Goal: Task Accomplishment & Management: Manage account settings

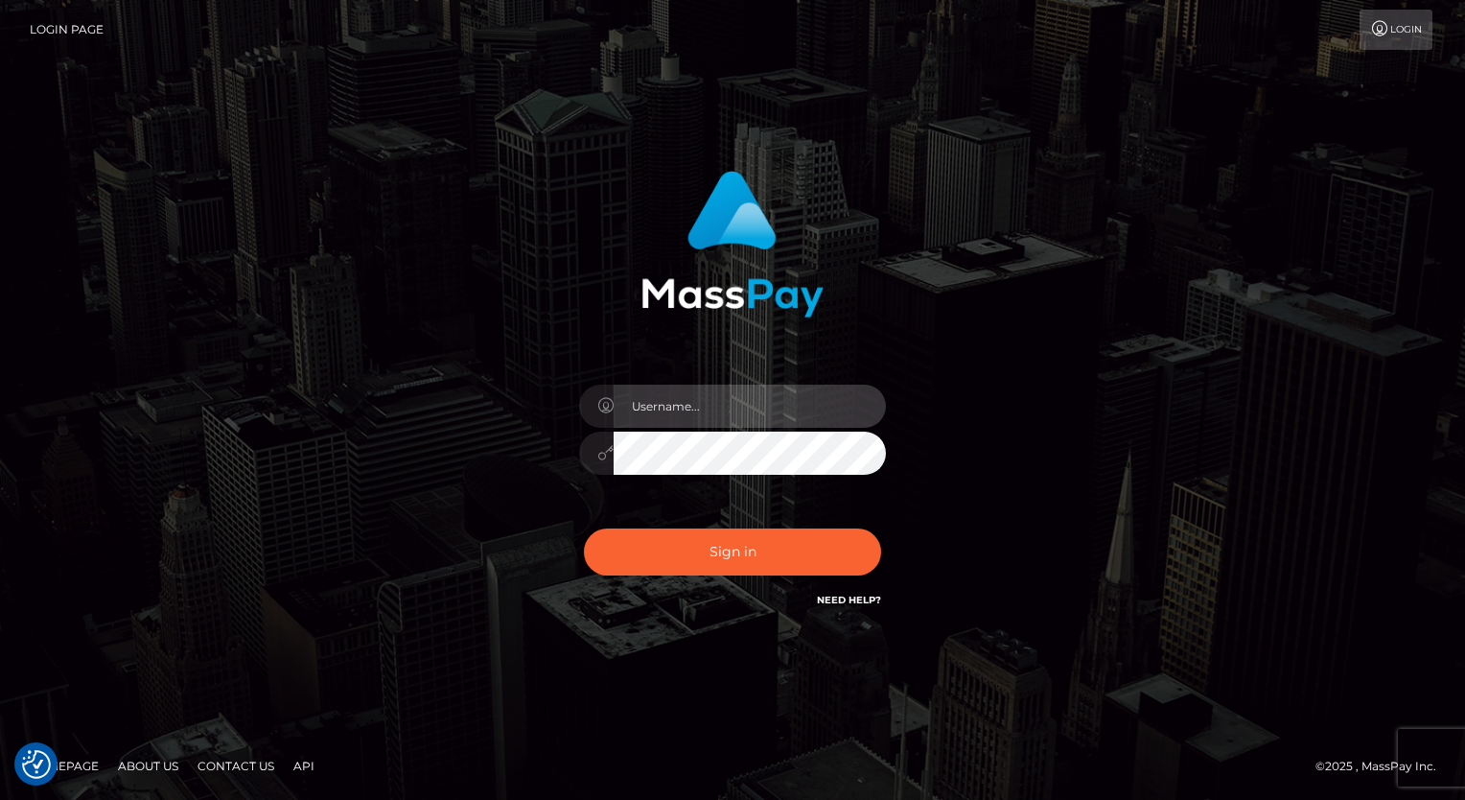
click at [766, 405] on input "text" at bounding box center [750, 406] width 272 height 43
type input "Arlene.luminaryplay"
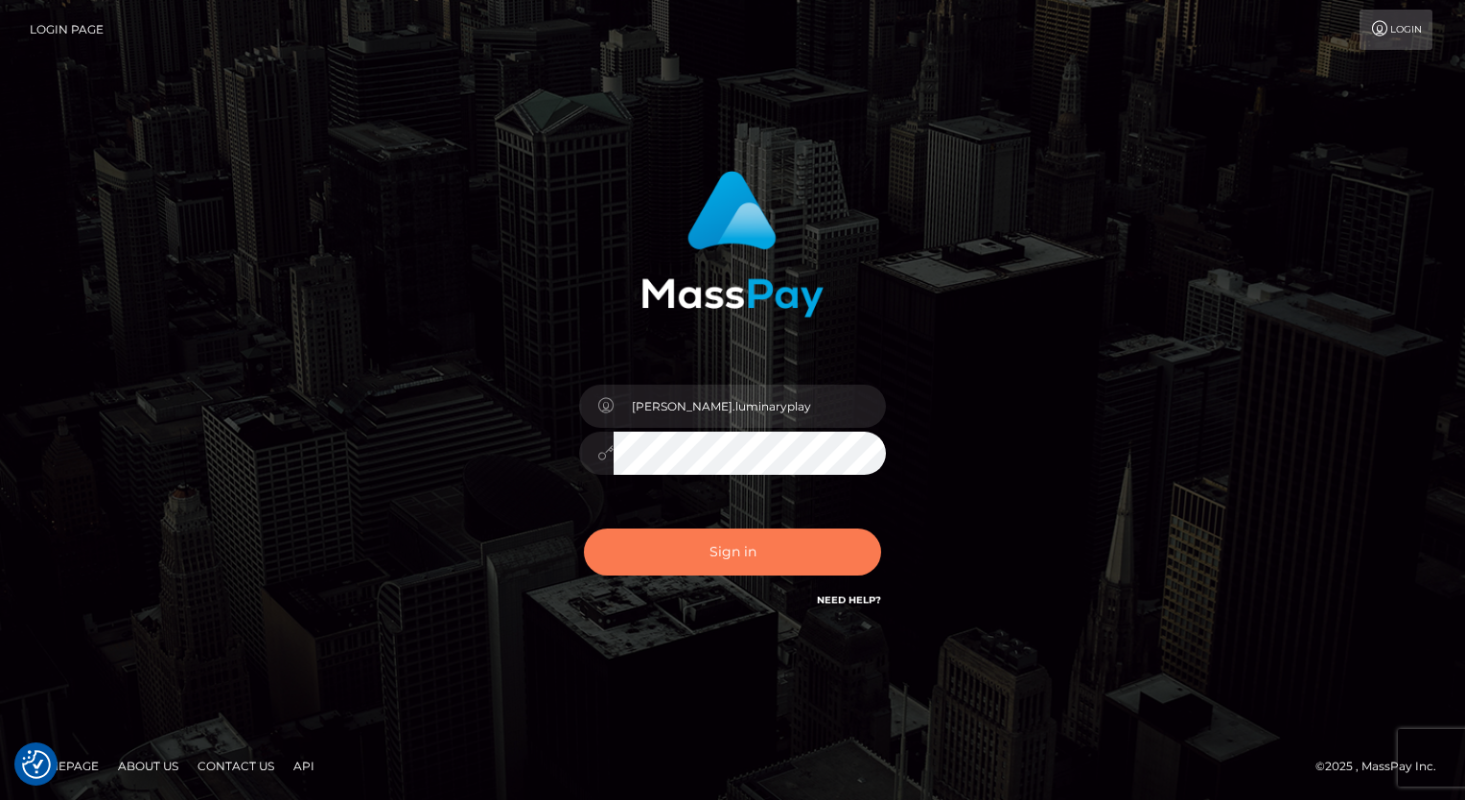
click at [750, 546] on button "Sign in" at bounding box center [732, 551] width 297 height 47
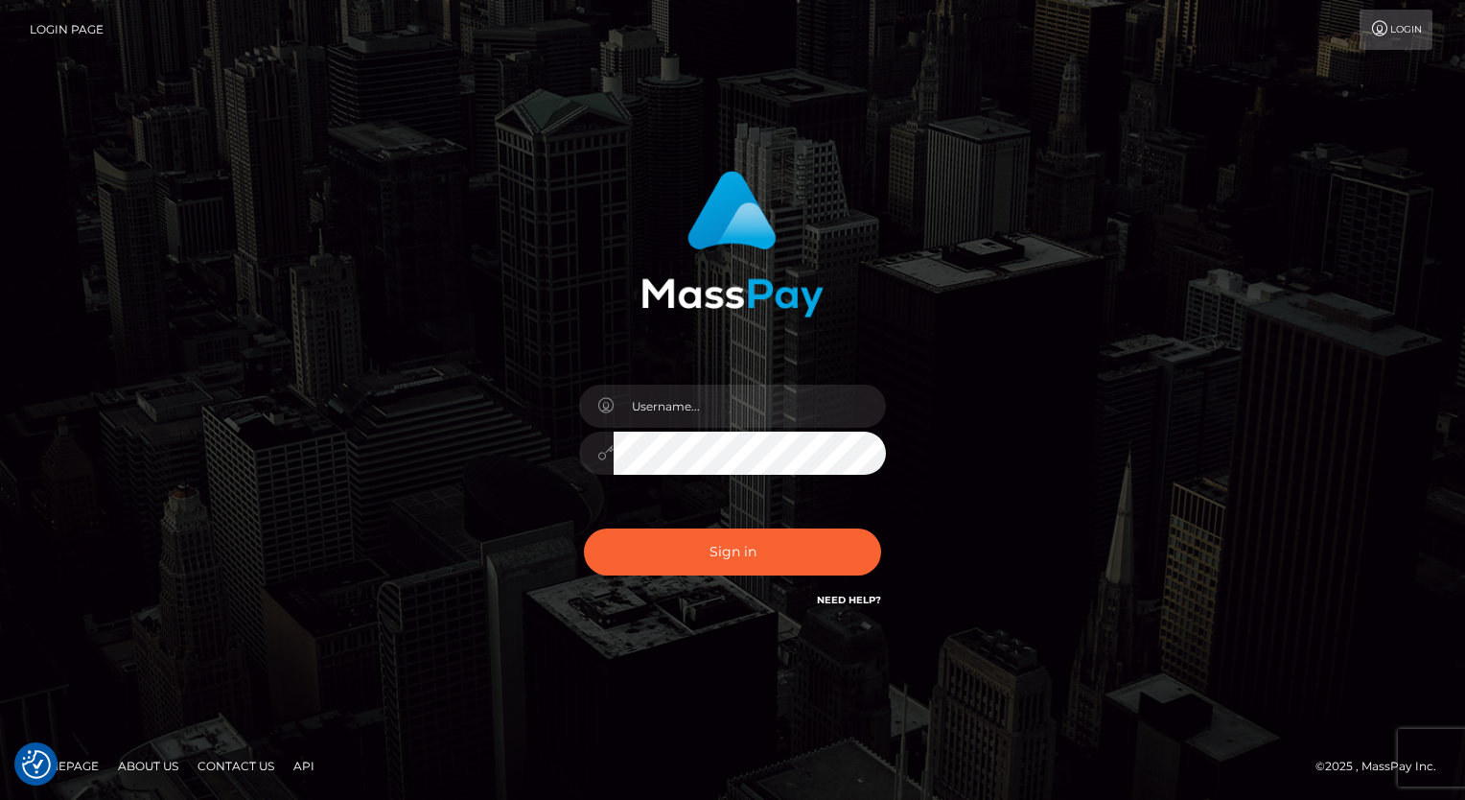
type input "[PERSON_NAME].luminaryplay"
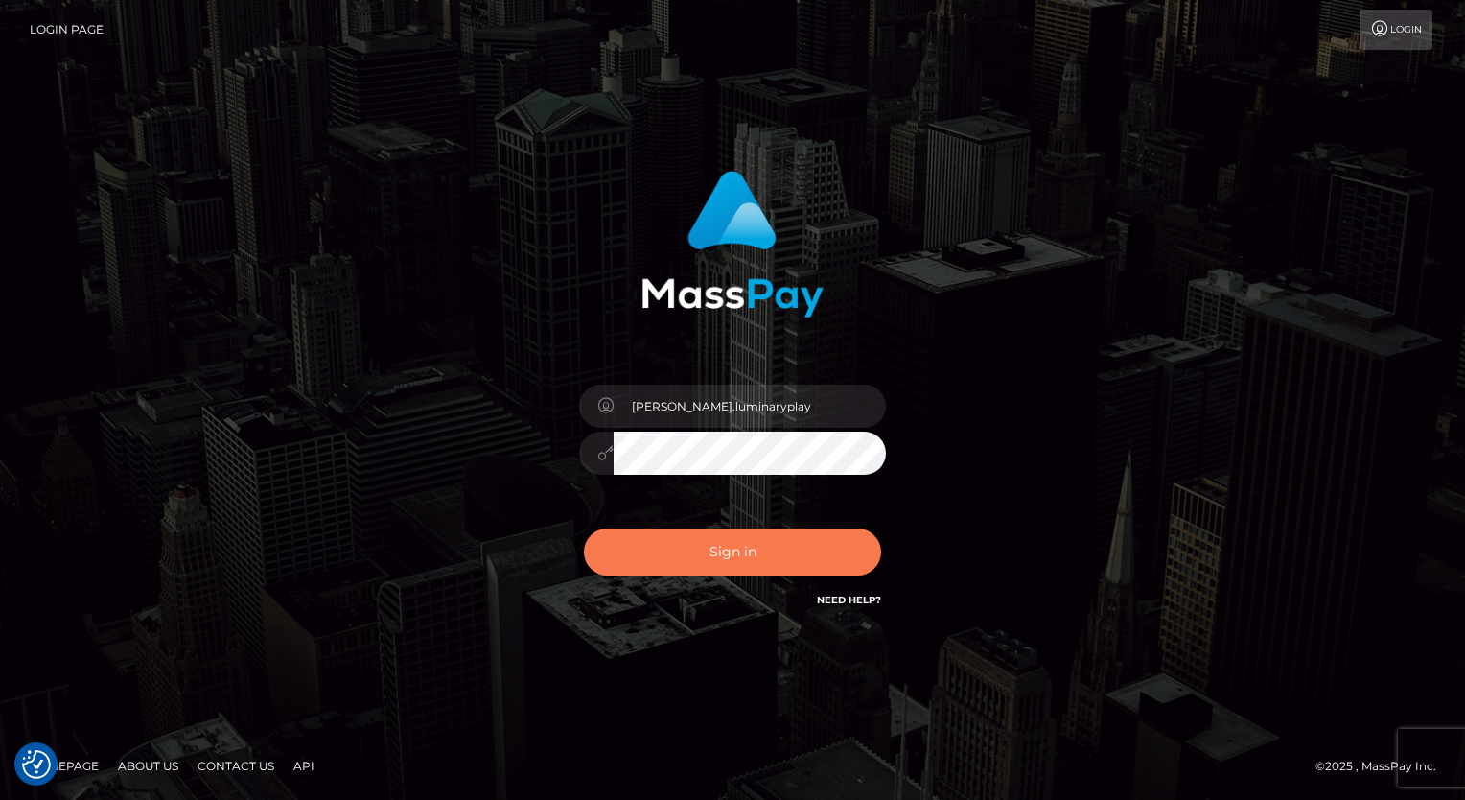
click at [738, 567] on button "Sign in" at bounding box center [732, 551] width 297 height 47
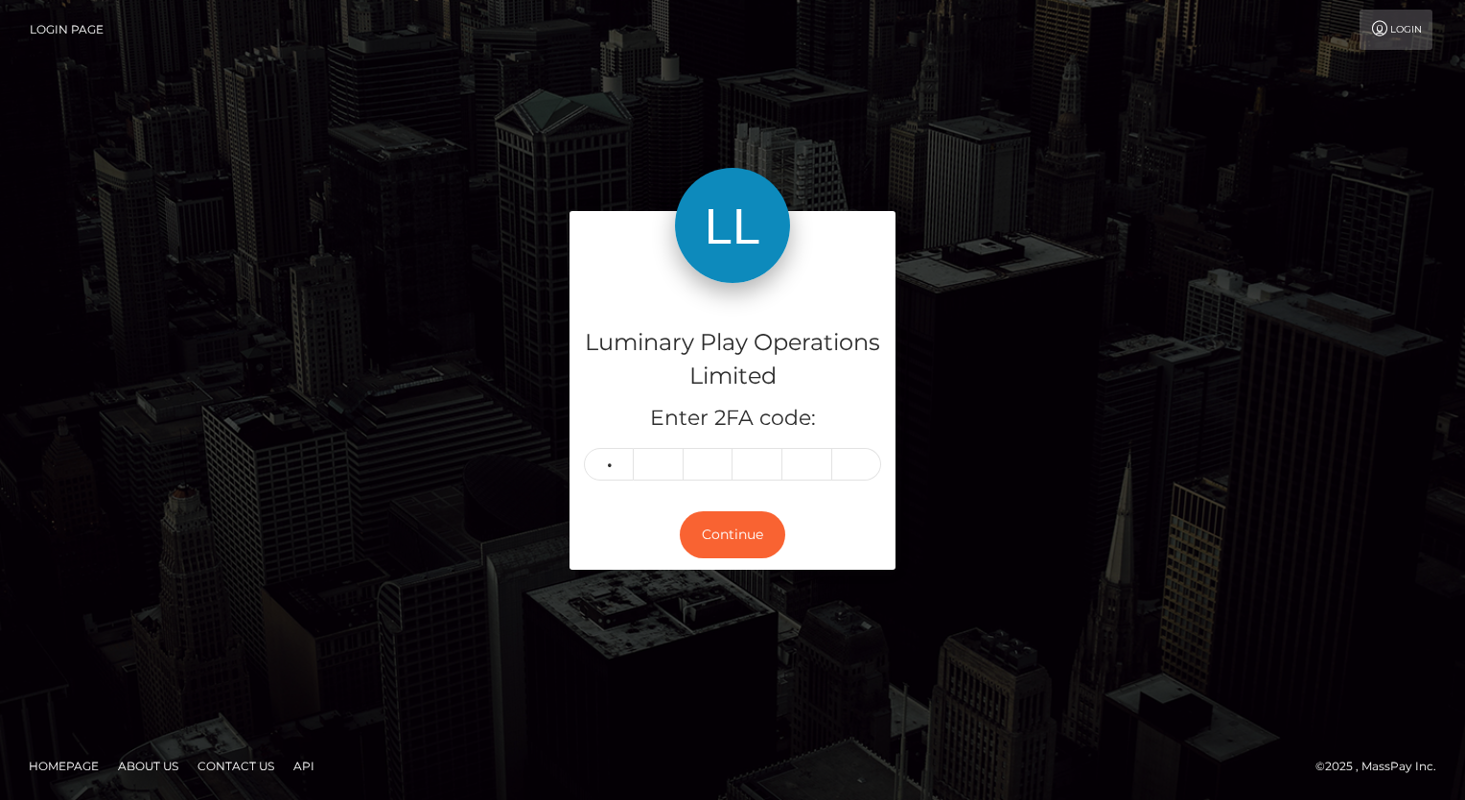
type input "0"
type input "3"
type input "8"
type input "6"
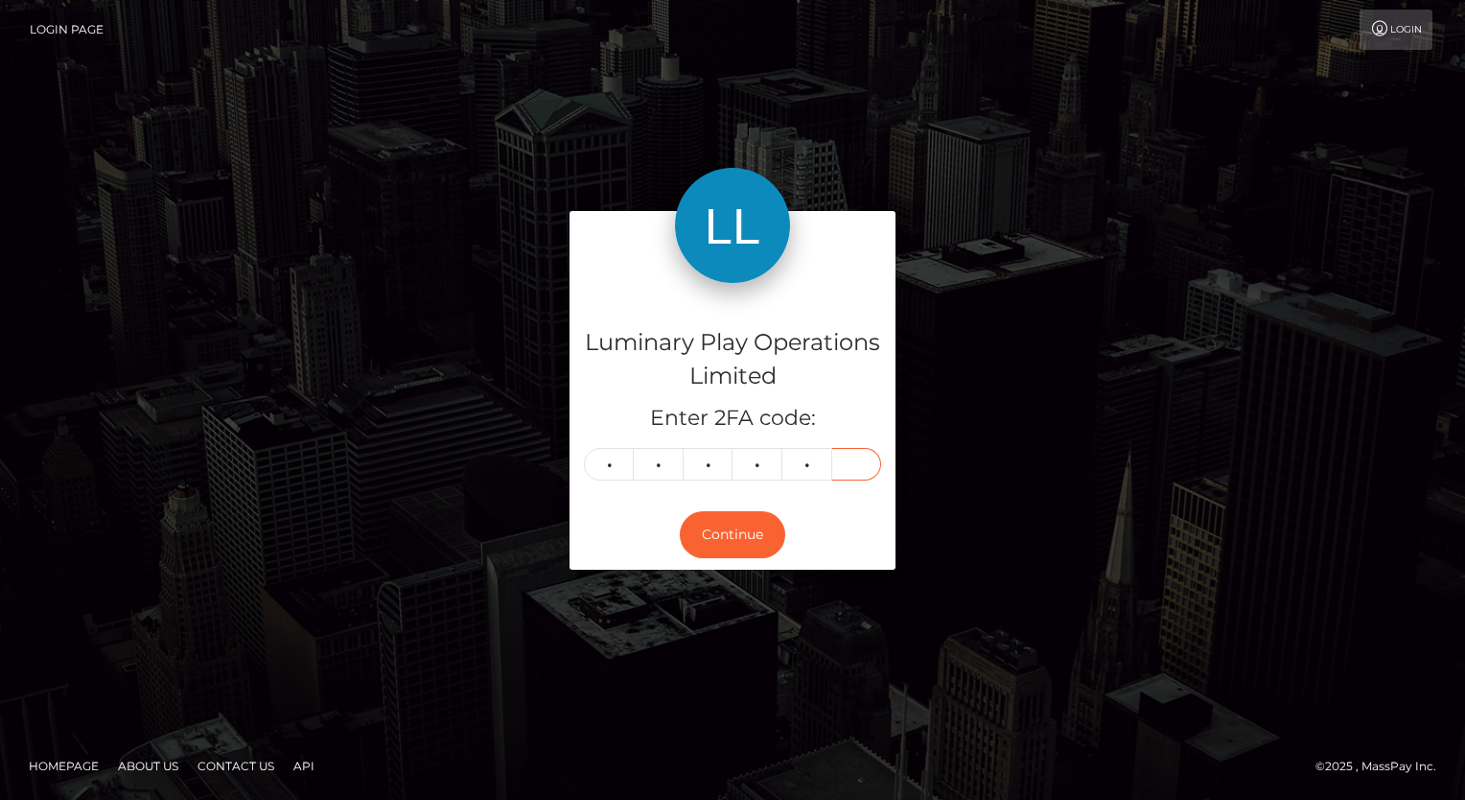
type input "7"
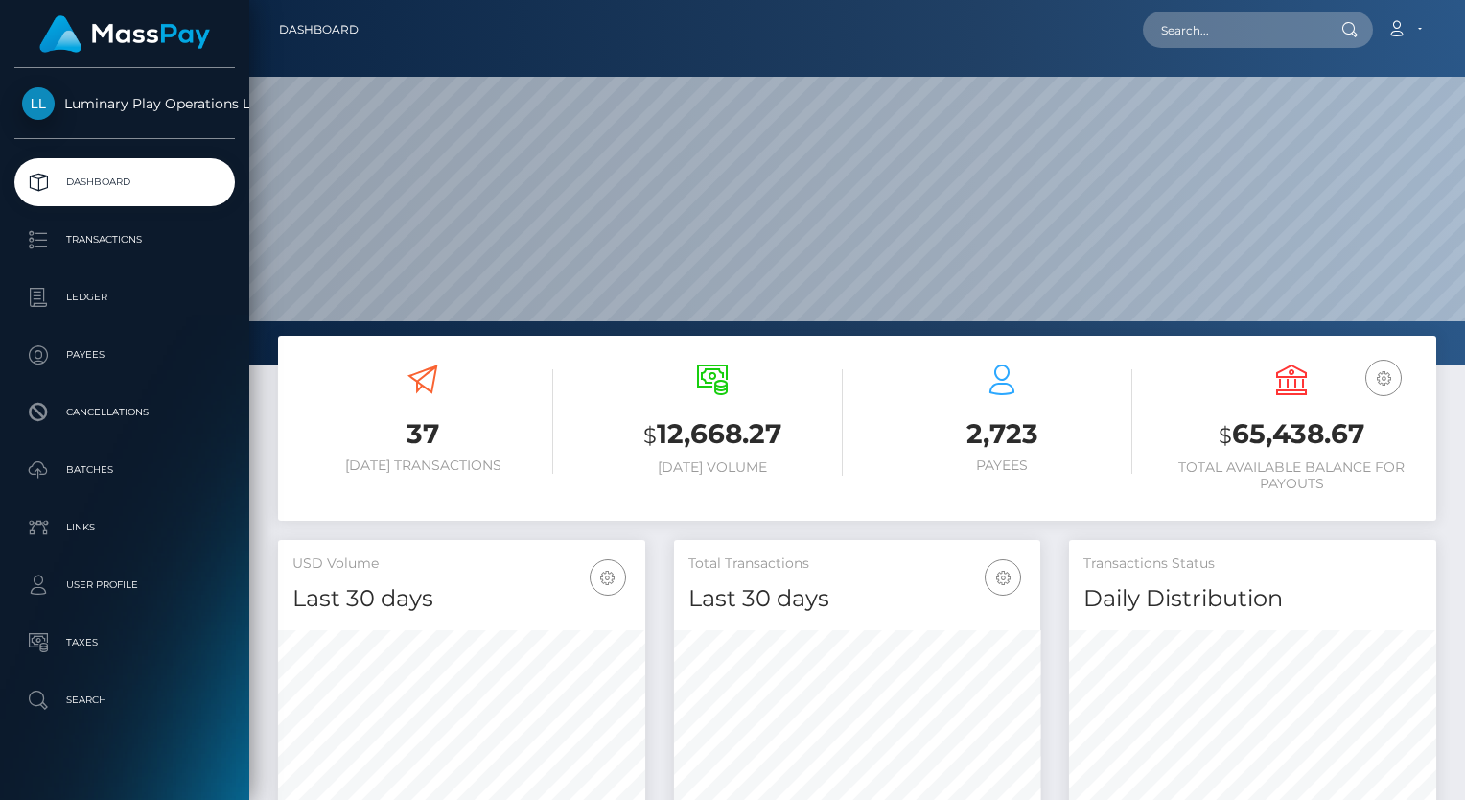
scroll to position [339, 367]
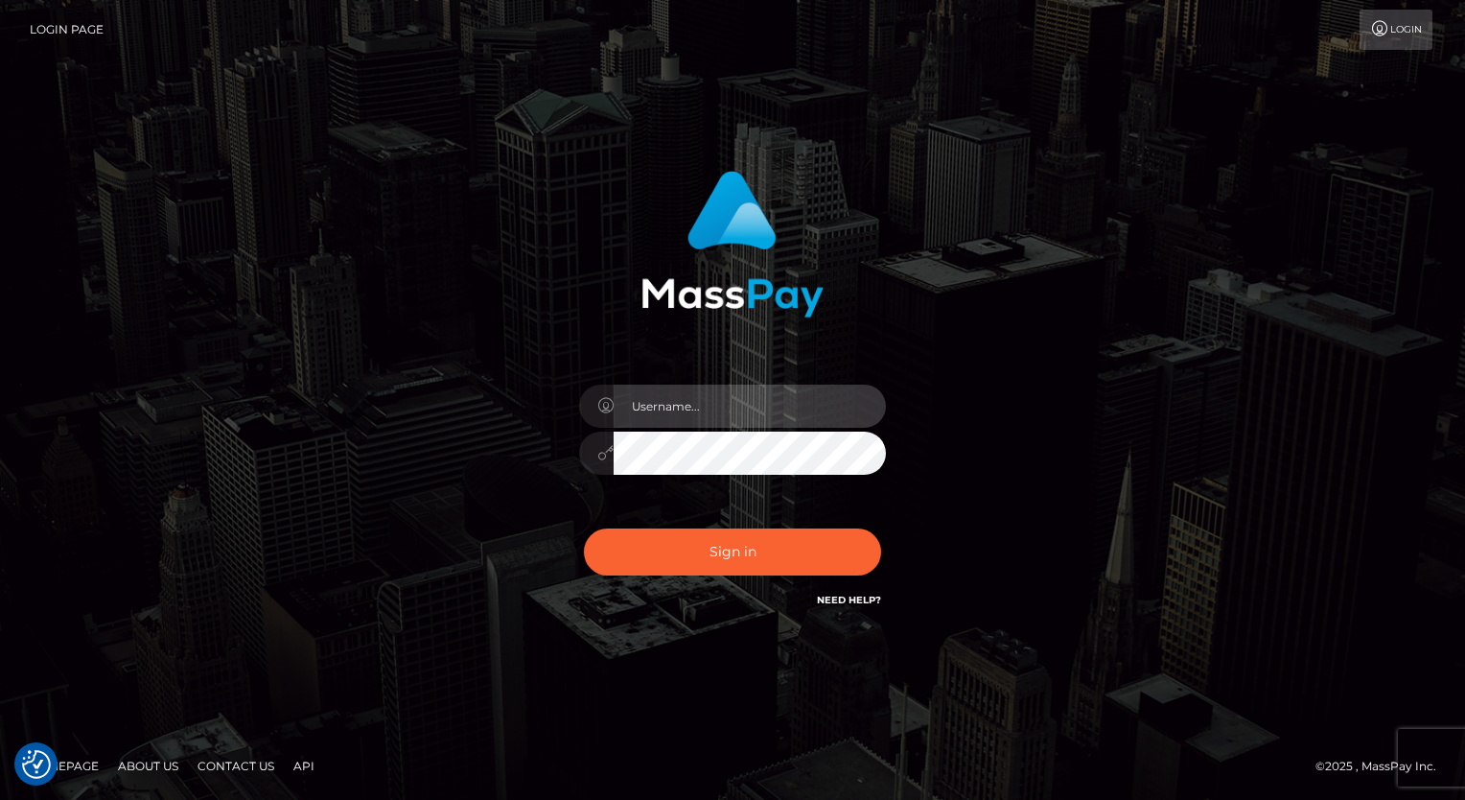
click at [825, 407] on input "text" at bounding box center [750, 406] width 272 height 43
type input "[PERSON_NAME].luminaryplay"
click at [584, 528] on button "Sign in" at bounding box center [732, 551] width 297 height 47
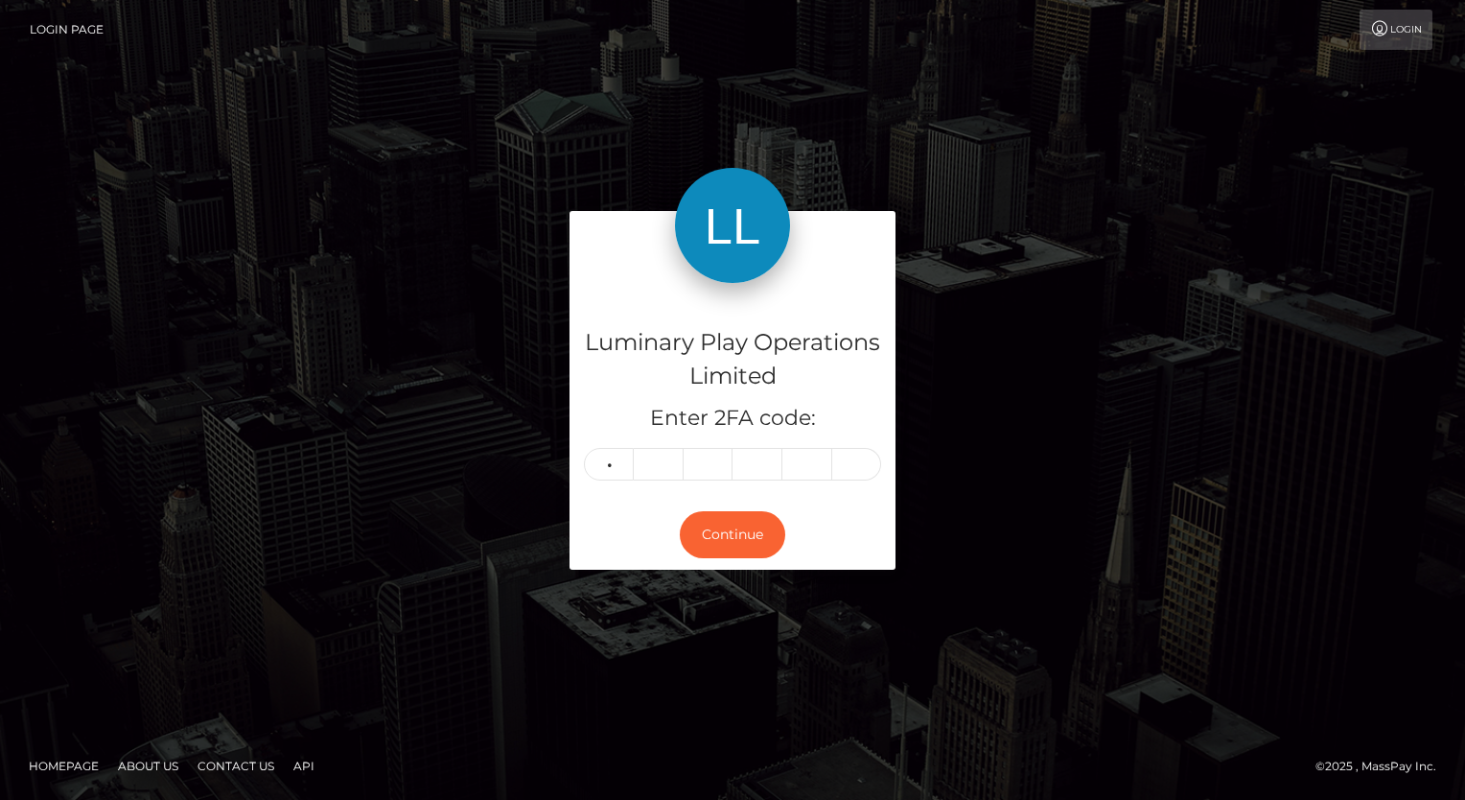
type input "8"
type input "2"
type input "3"
type input "8"
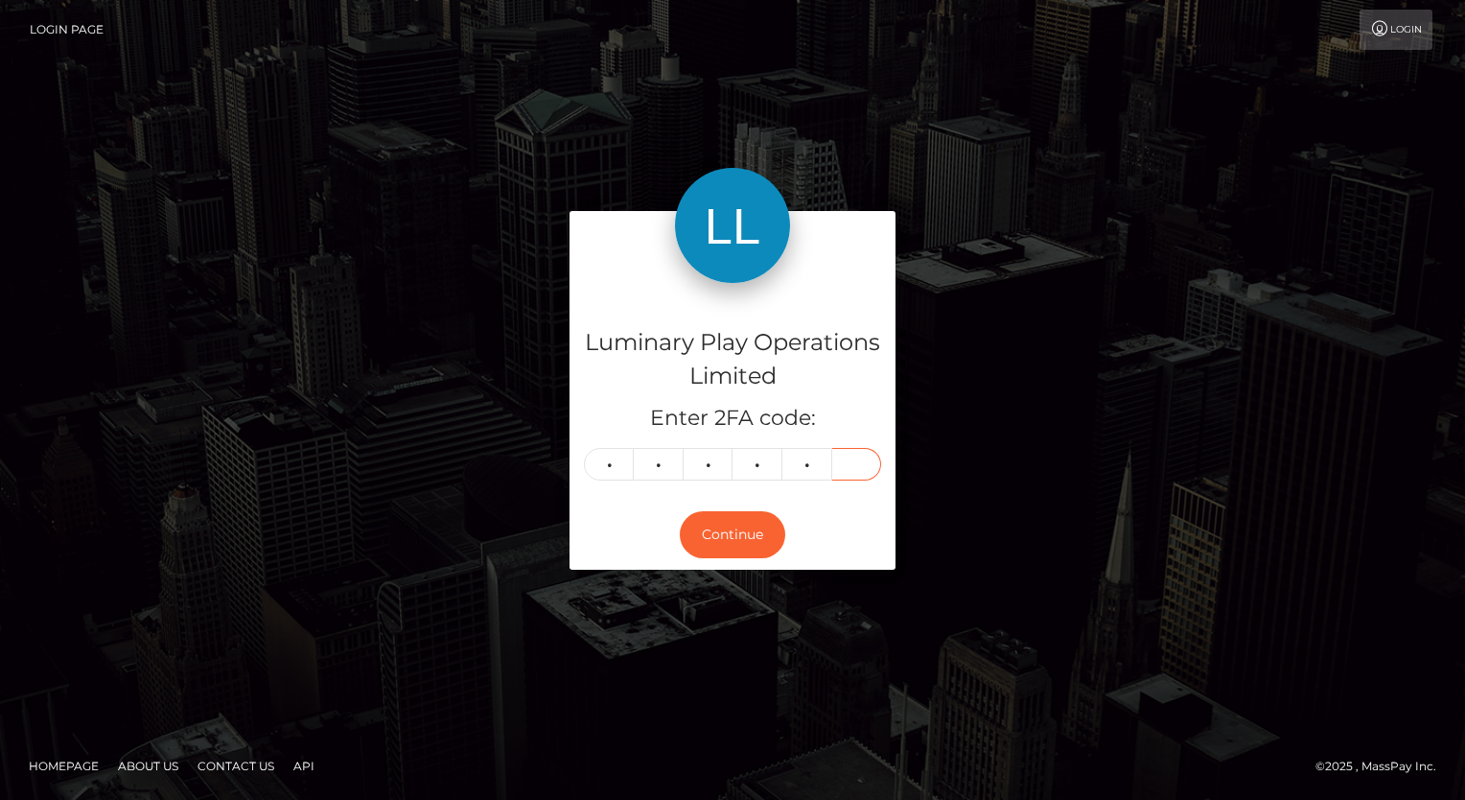
type input "0"
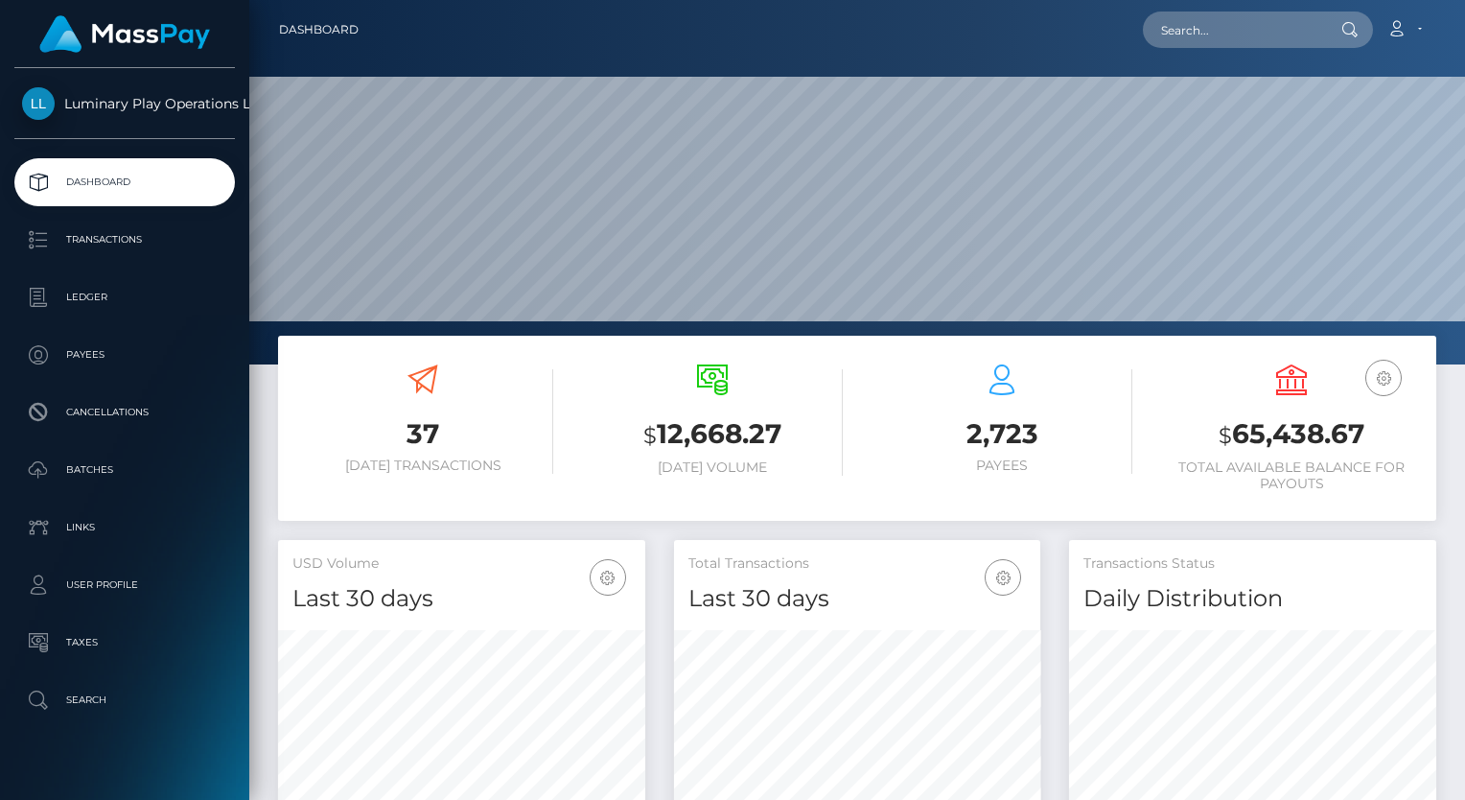
scroll to position [339, 367]
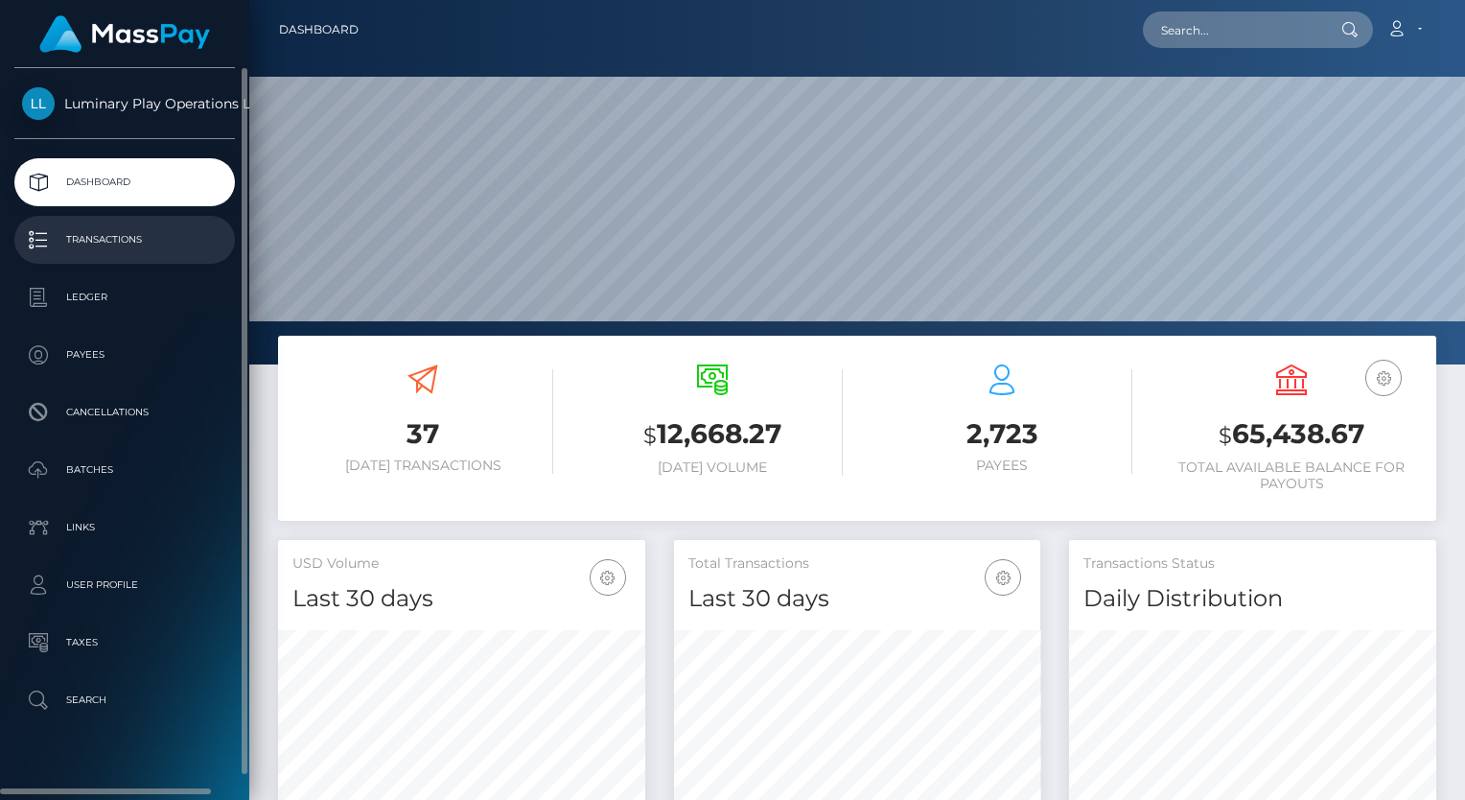
click at [138, 239] on p "Transactions" at bounding box center [124, 239] width 205 height 29
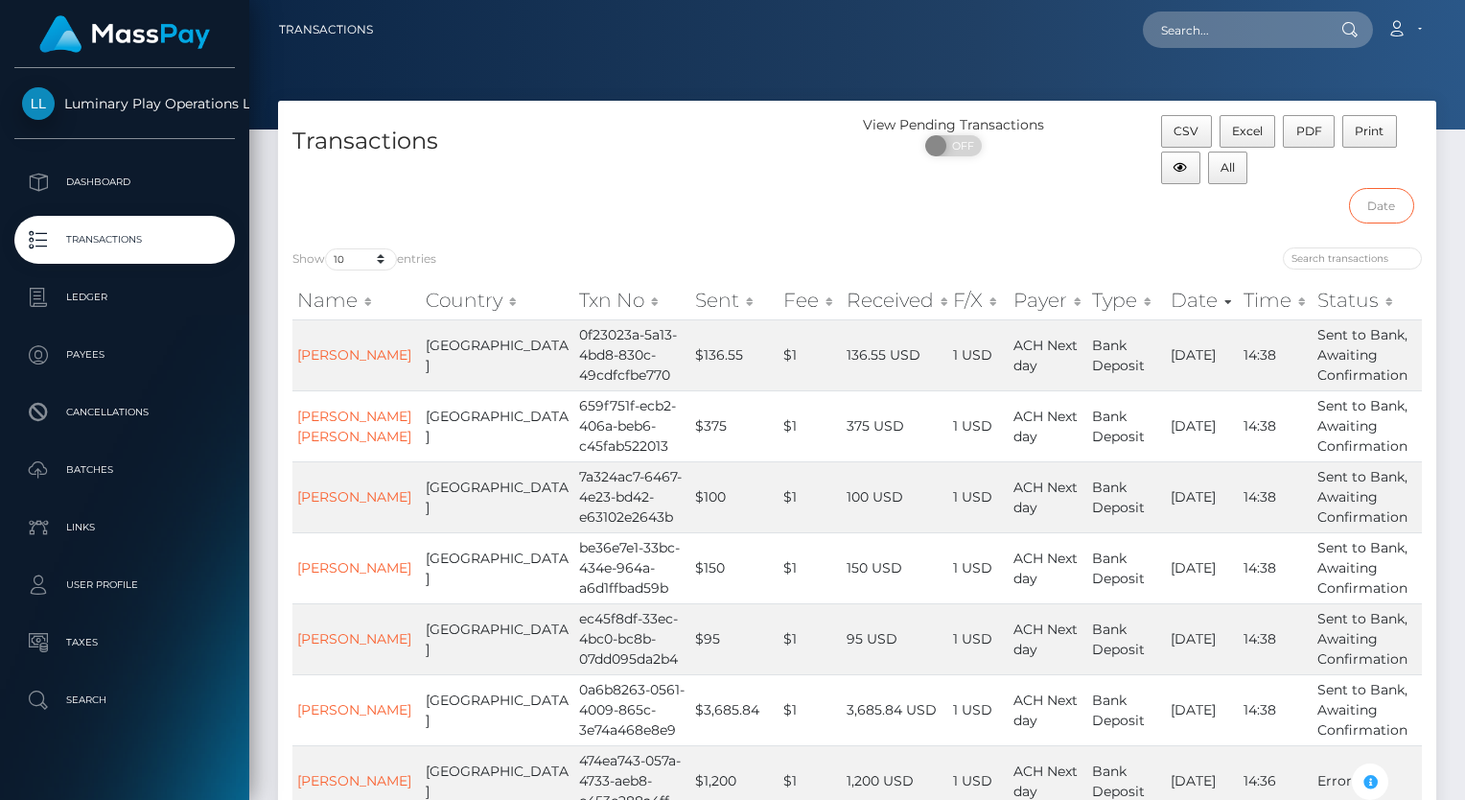
click at [1393, 206] on input "text" at bounding box center [1381, 205] width 65 height 35
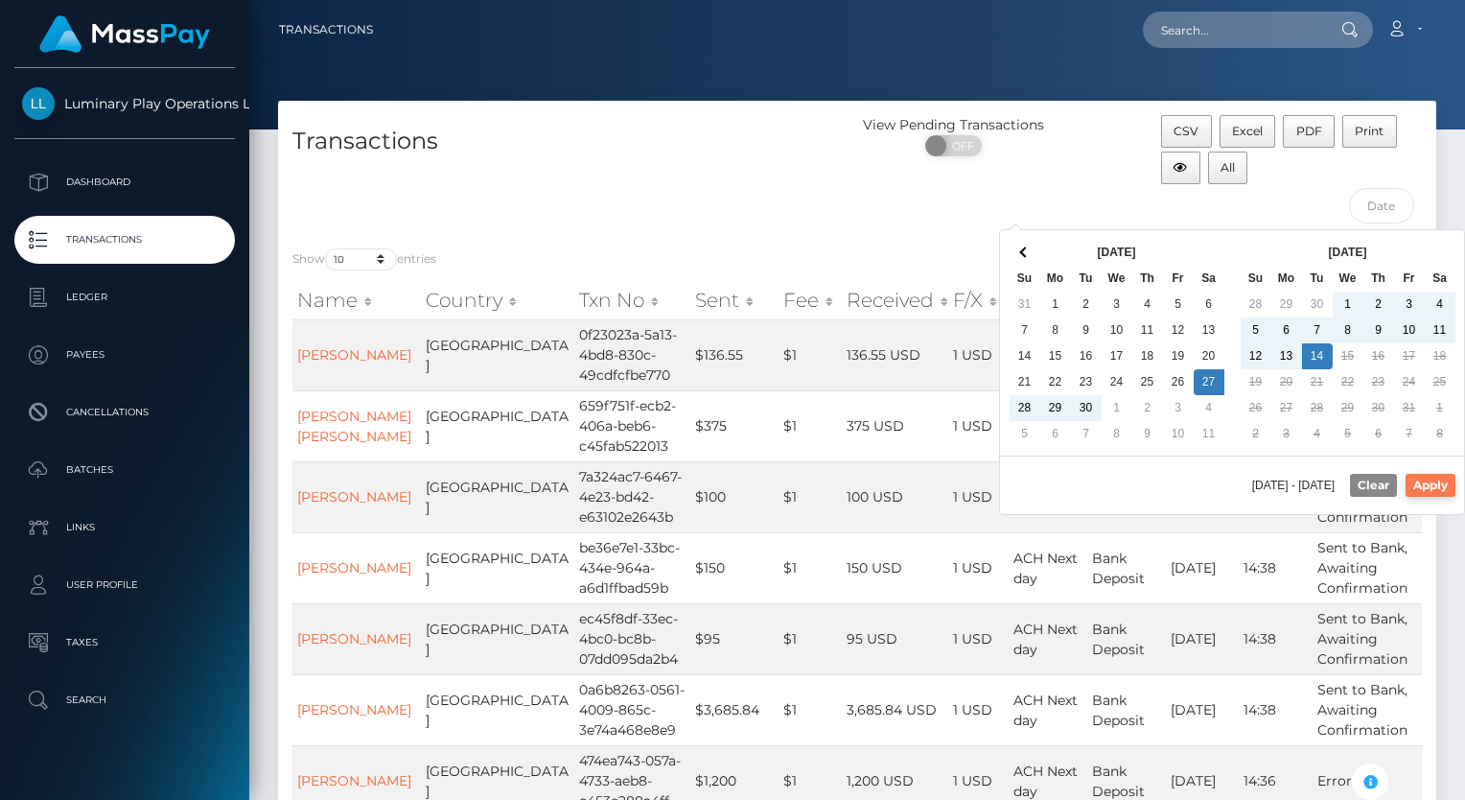
click at [1435, 481] on button "Apply" at bounding box center [1431, 485] width 50 height 23
type input "[DATE] - [DATE]"
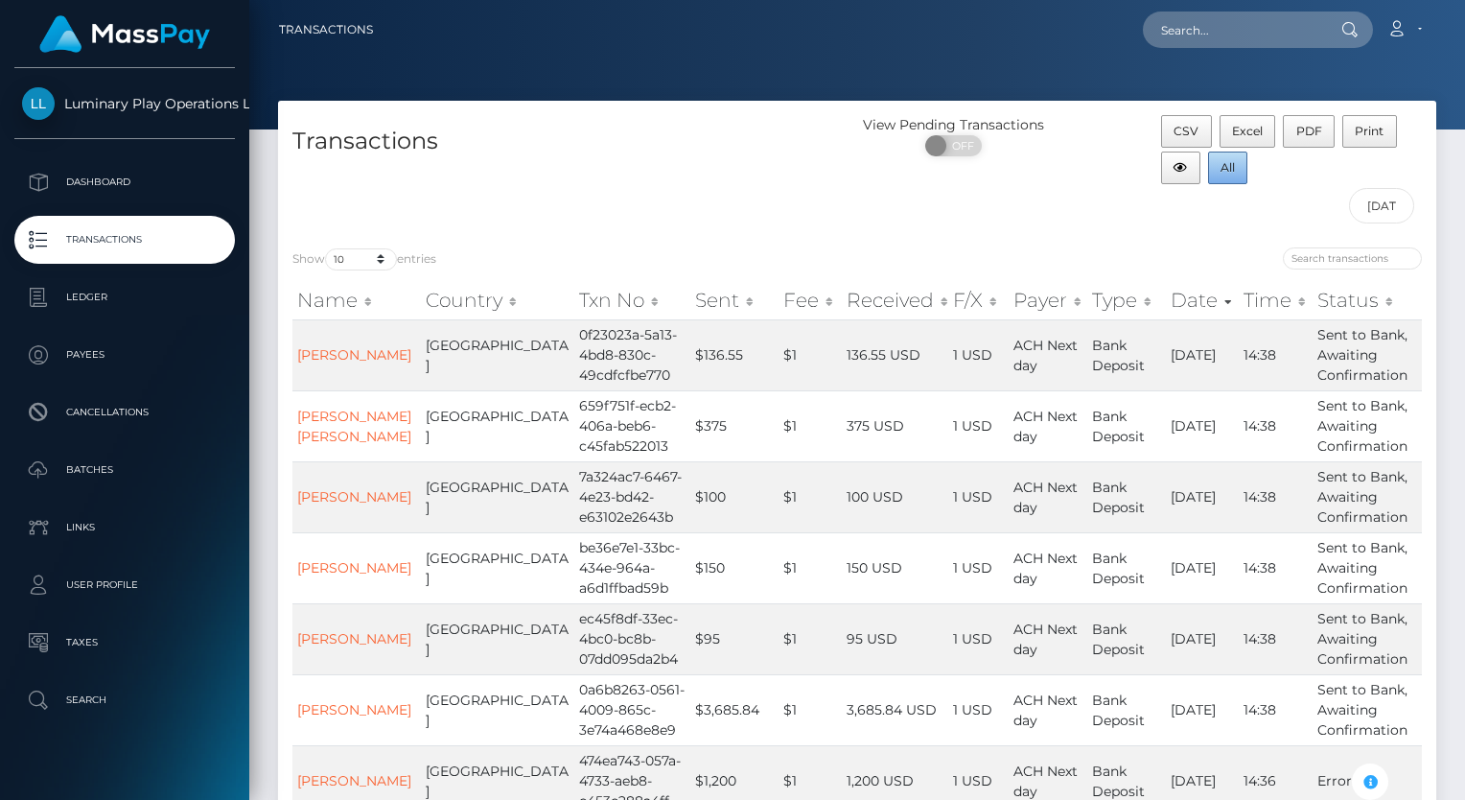
click at [1228, 172] on span "All" at bounding box center [1228, 167] width 14 height 14
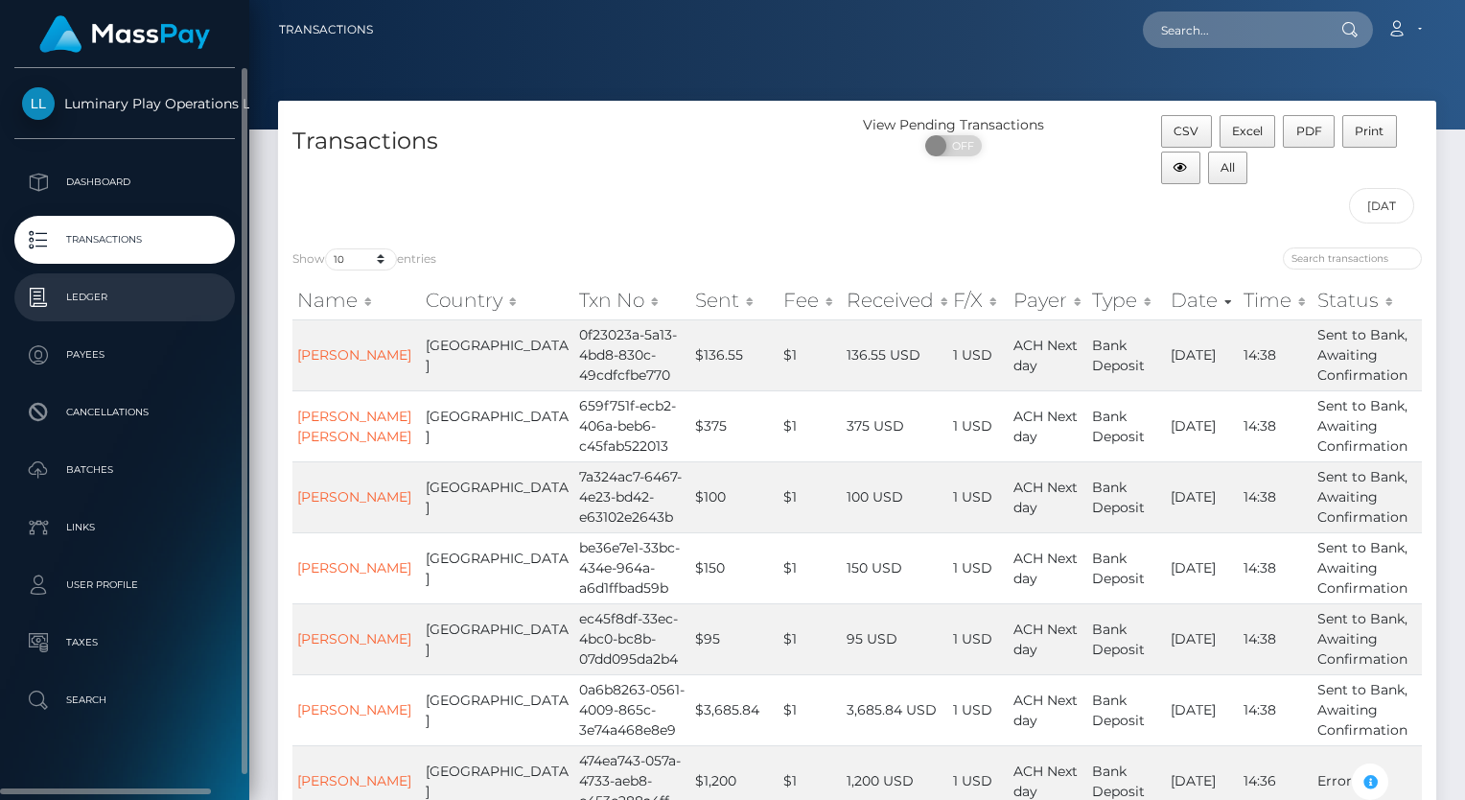
click at [103, 299] on p "Ledger" at bounding box center [124, 297] width 205 height 29
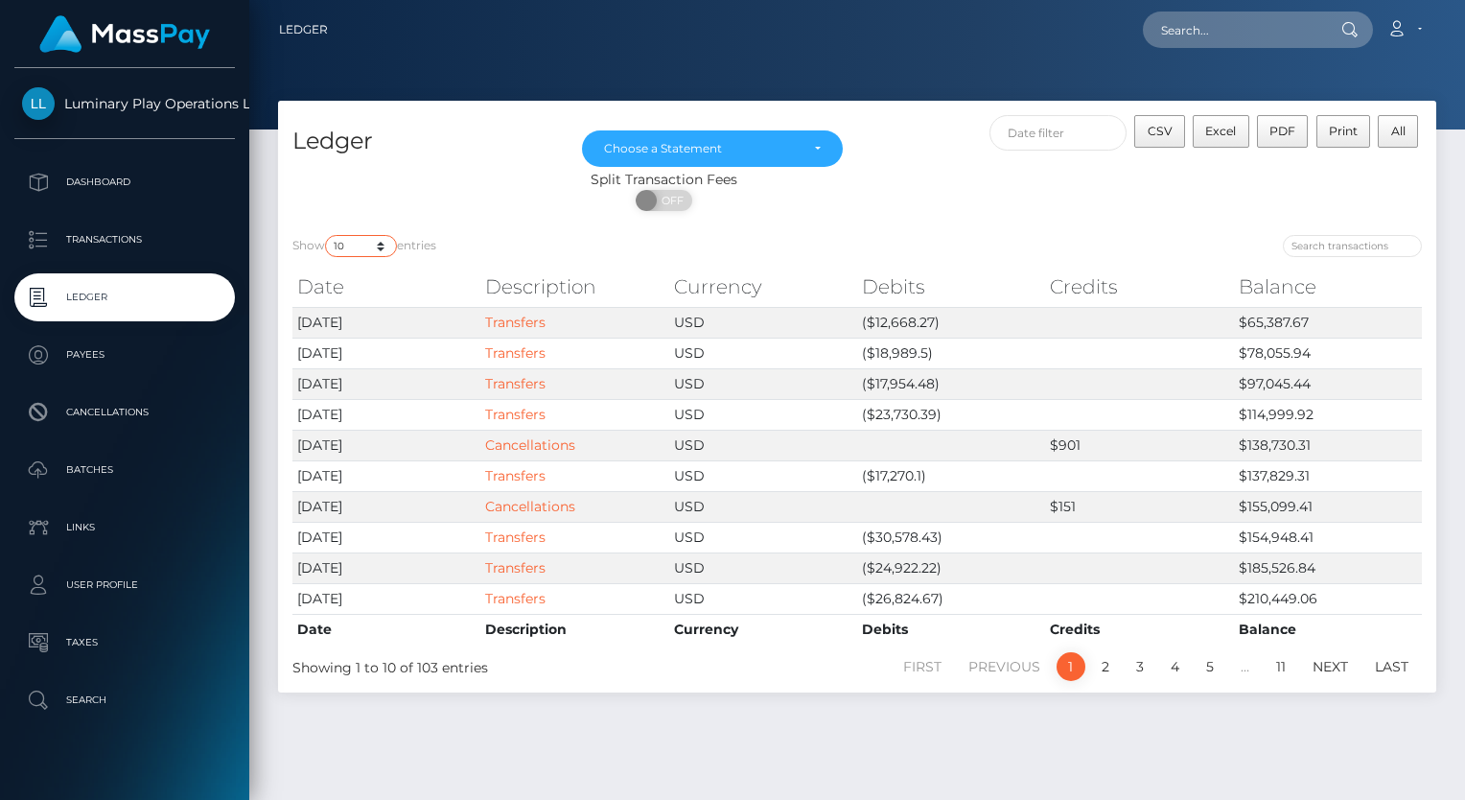
drag, startPoint x: 353, startPoint y: 244, endPoint x: 354, endPoint y: 254, distance: 10.6
click at [353, 244] on select "10 25 50 100 250" at bounding box center [361, 246] width 72 height 22
select select "100"
click at [327, 236] on select "10 25 50 100 250" at bounding box center [361, 246] width 72 height 22
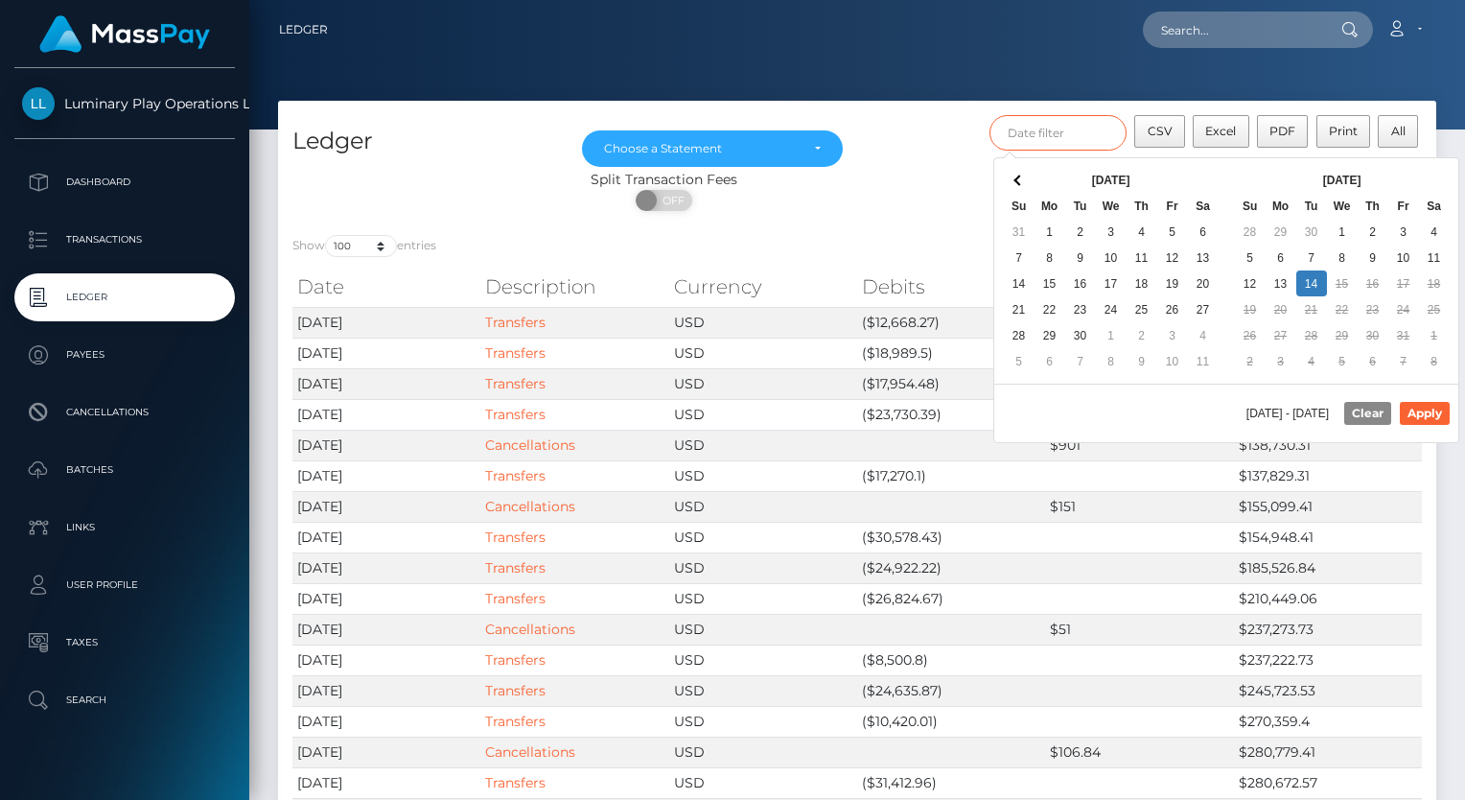
click at [1078, 128] on input "text" at bounding box center [1059, 132] width 138 height 35
click at [1431, 408] on button "Apply" at bounding box center [1425, 413] width 50 height 23
type input "10/01/2025 - 10/14/2025"
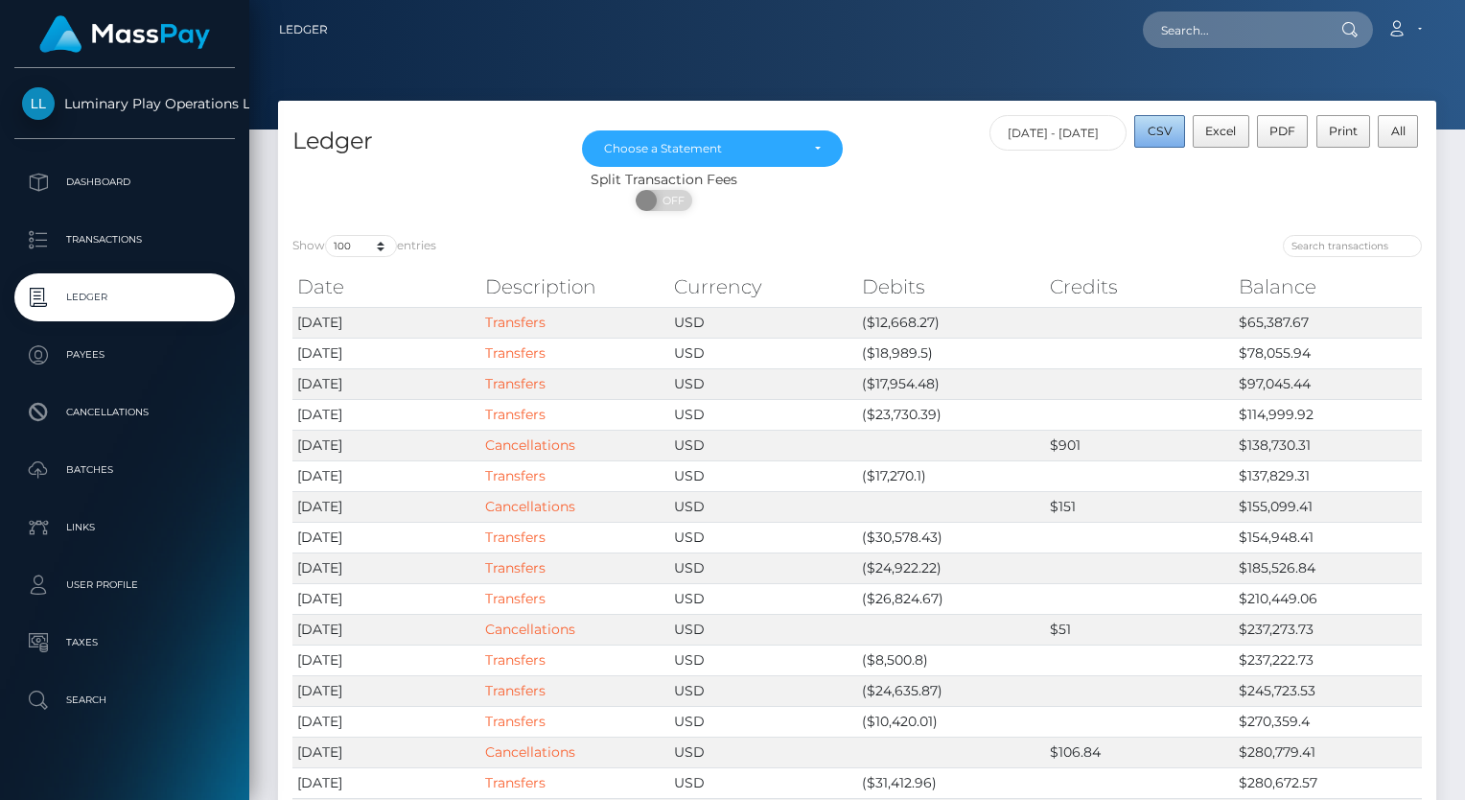
click at [1183, 132] on button "CSV" at bounding box center [1159, 131] width 51 height 33
click at [778, 154] on div "Choose a Statement" at bounding box center [701, 148] width 195 height 15
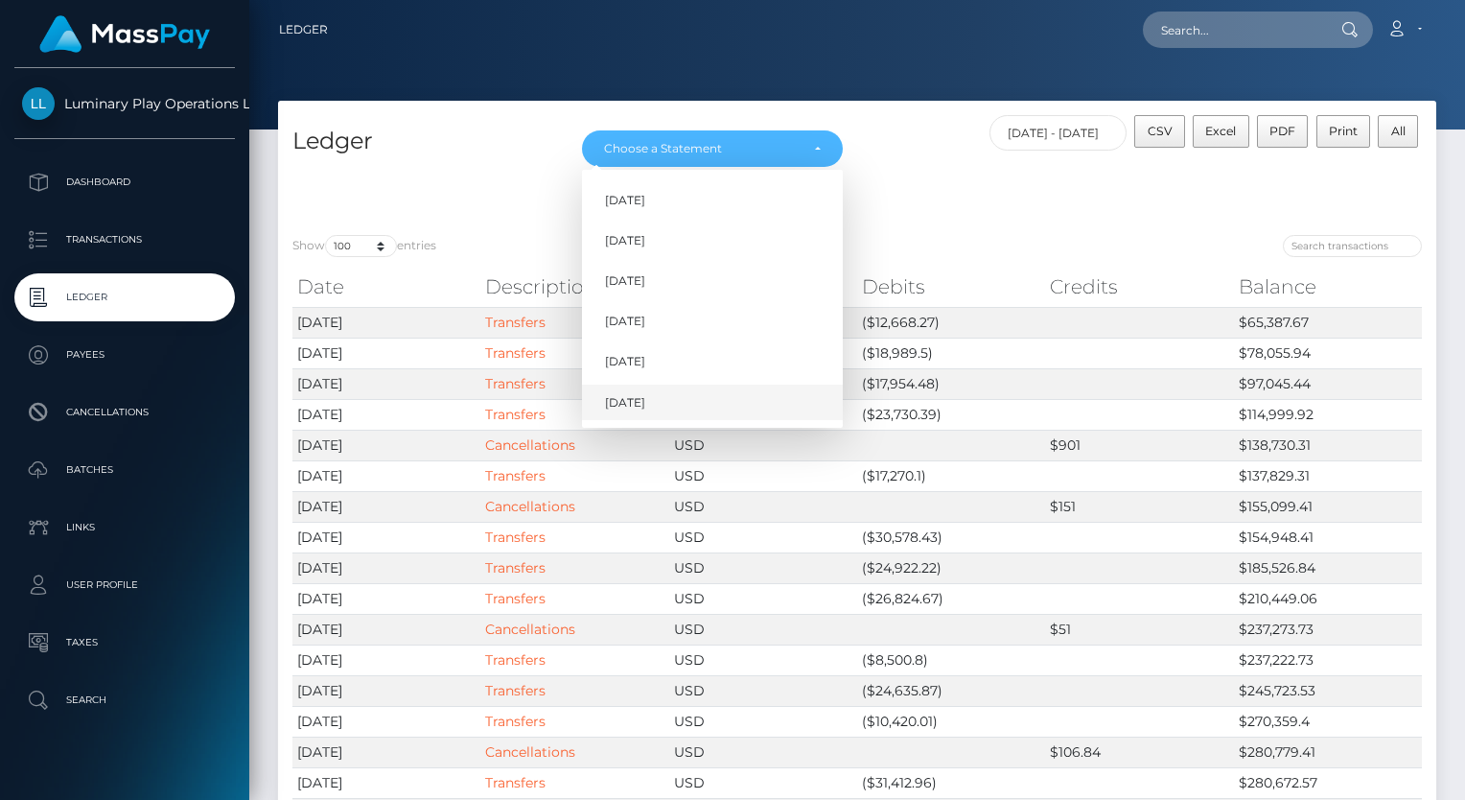
click at [683, 400] on link "Oct 2025" at bounding box center [712, 402] width 261 height 35
select select "Oct 2025"
